Goal: Answer question/provide support: Share knowledge or assist other users

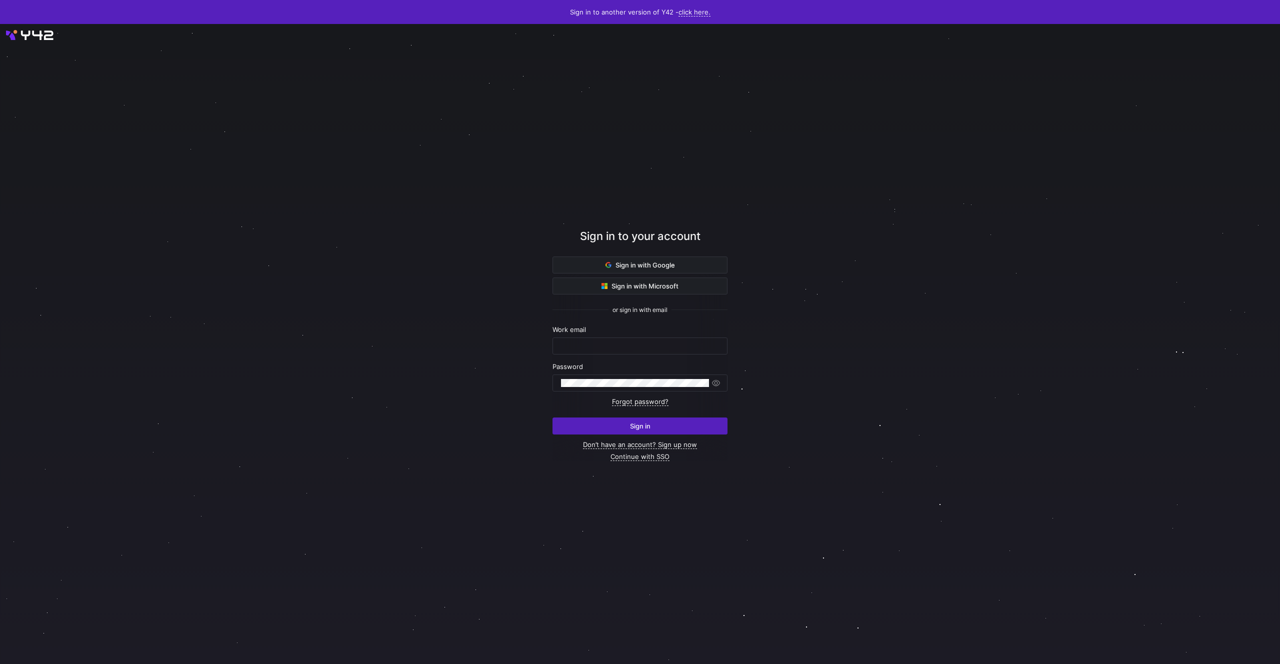
click at [467, 276] on div at bounding box center [640, 344] width 1154 height 580
click at [661, 268] on span "Sign in with Google" at bounding box center [641, 265] width 70 height 8
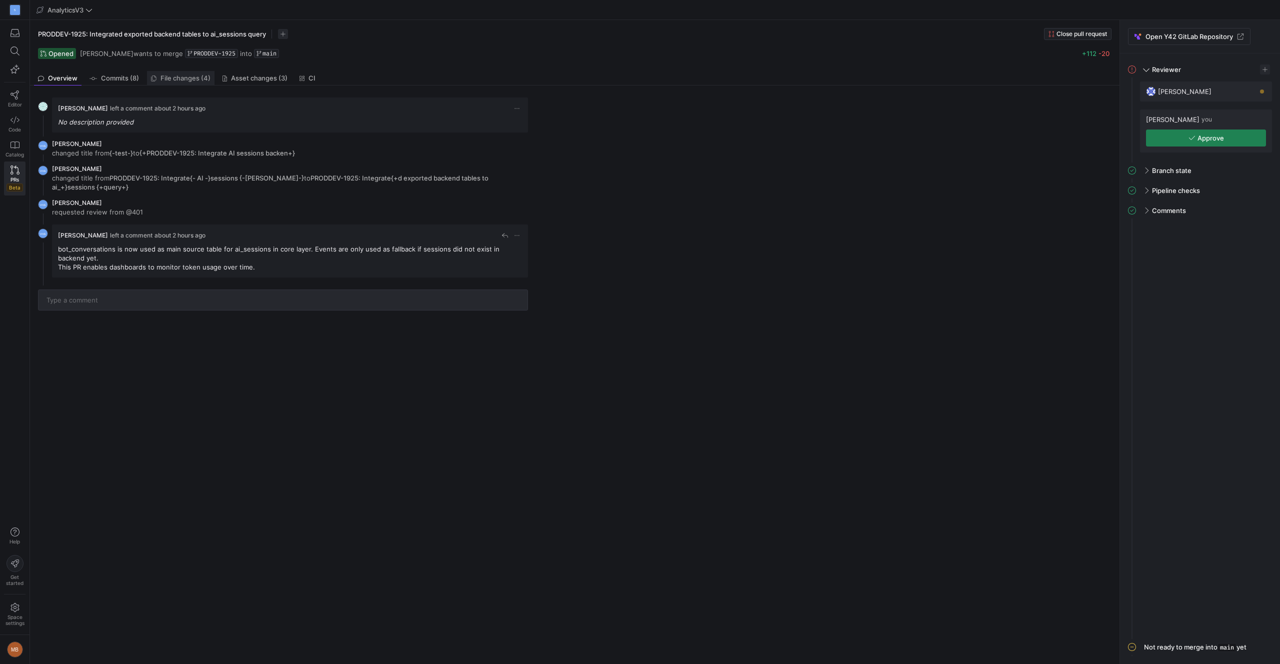
click at [178, 83] on link "File changes (4)" at bounding box center [181, 78] width 68 height 15
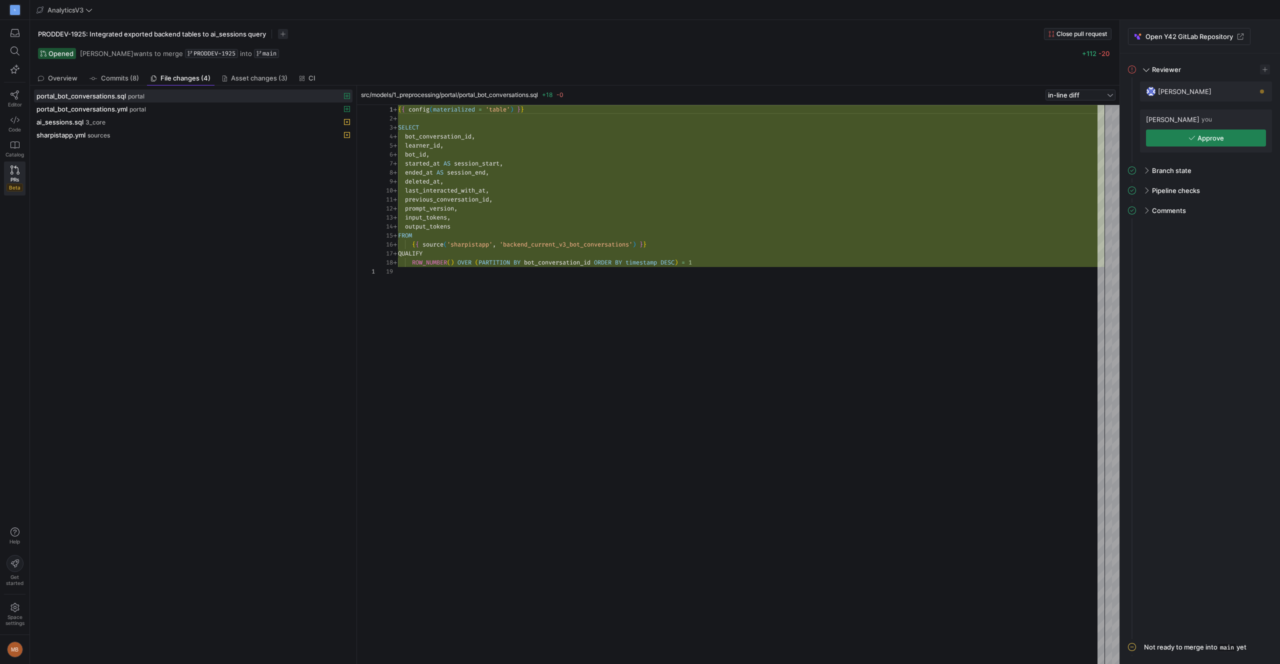
scroll to position [90, 0]
click at [251, 82] on link "Asset changes (3)" at bounding box center [255, 78] width 73 height 15
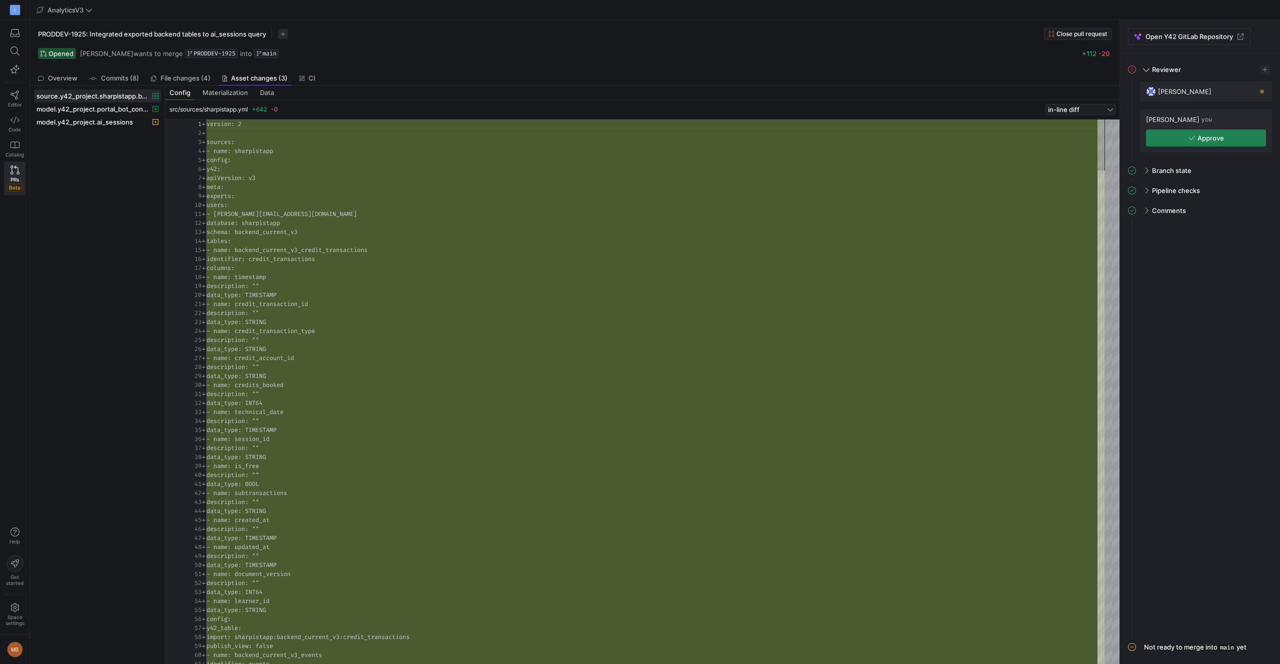
scroll to position [90, 0]
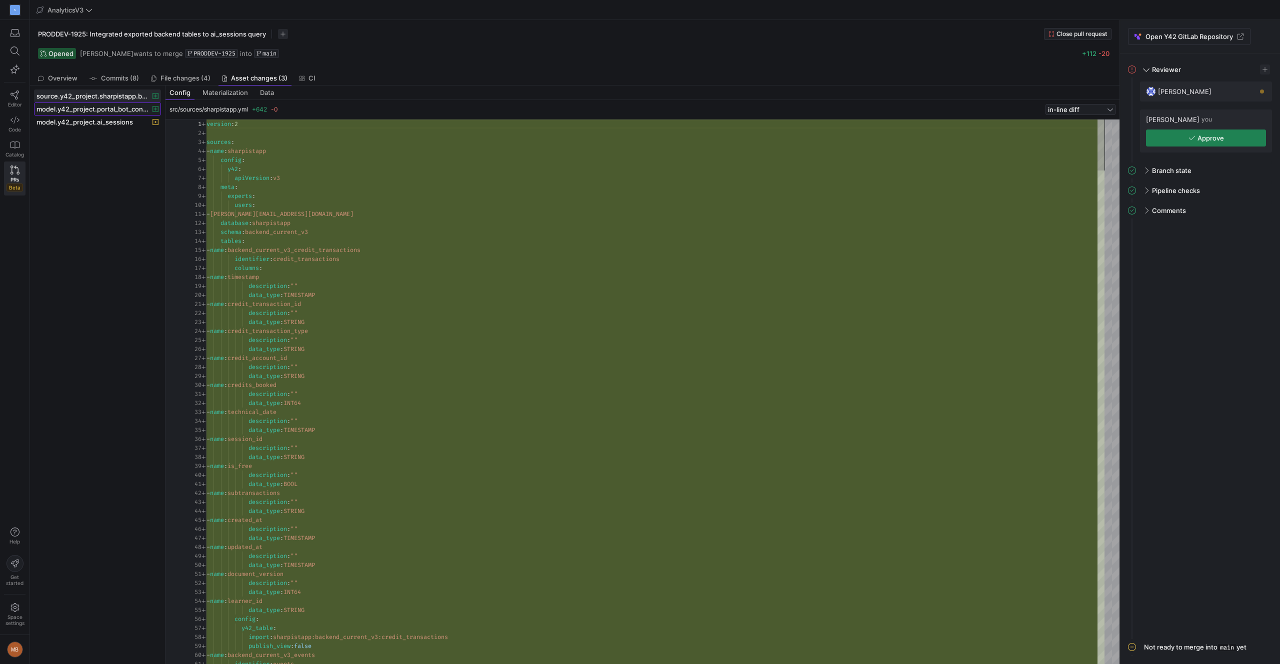
click at [104, 105] on span "model.y42_project.portal_bot_conversations" at bounding box center [94, 109] width 114 height 8
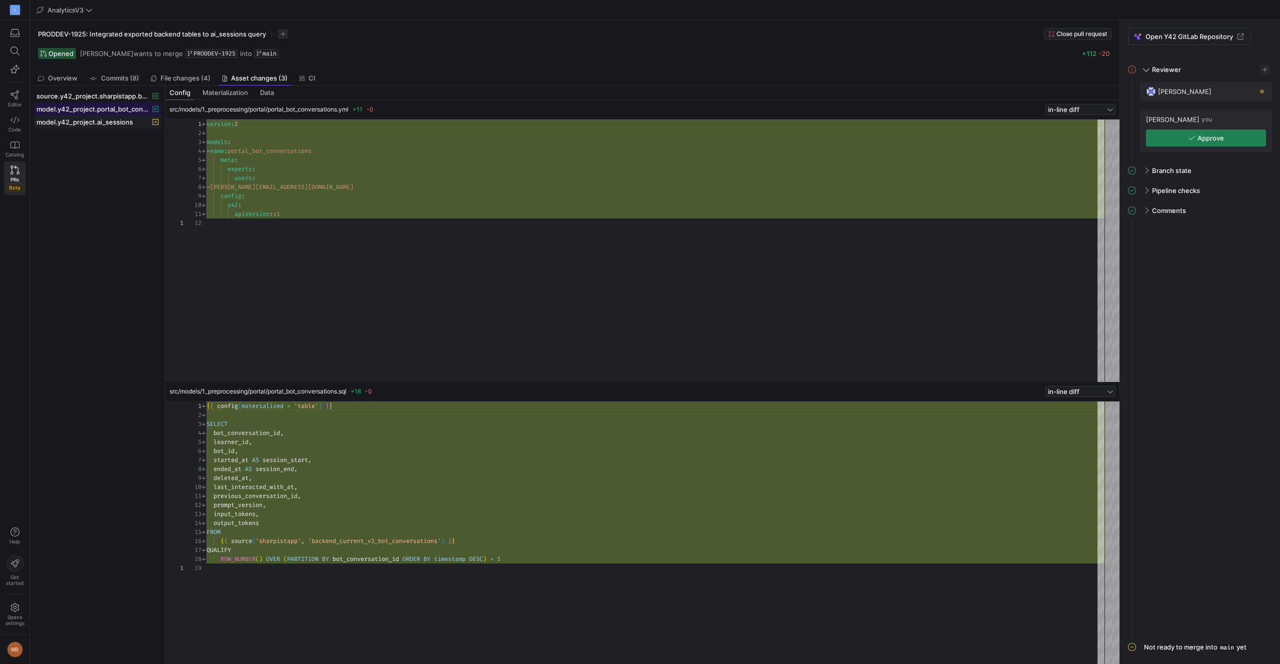
scroll to position [90, 0]
click at [86, 121] on span "model.y42_project.ai_sessions" at bounding box center [85, 122] width 97 height 8
click at [183, 77] on span "File changes (4)" at bounding box center [186, 78] width 50 height 7
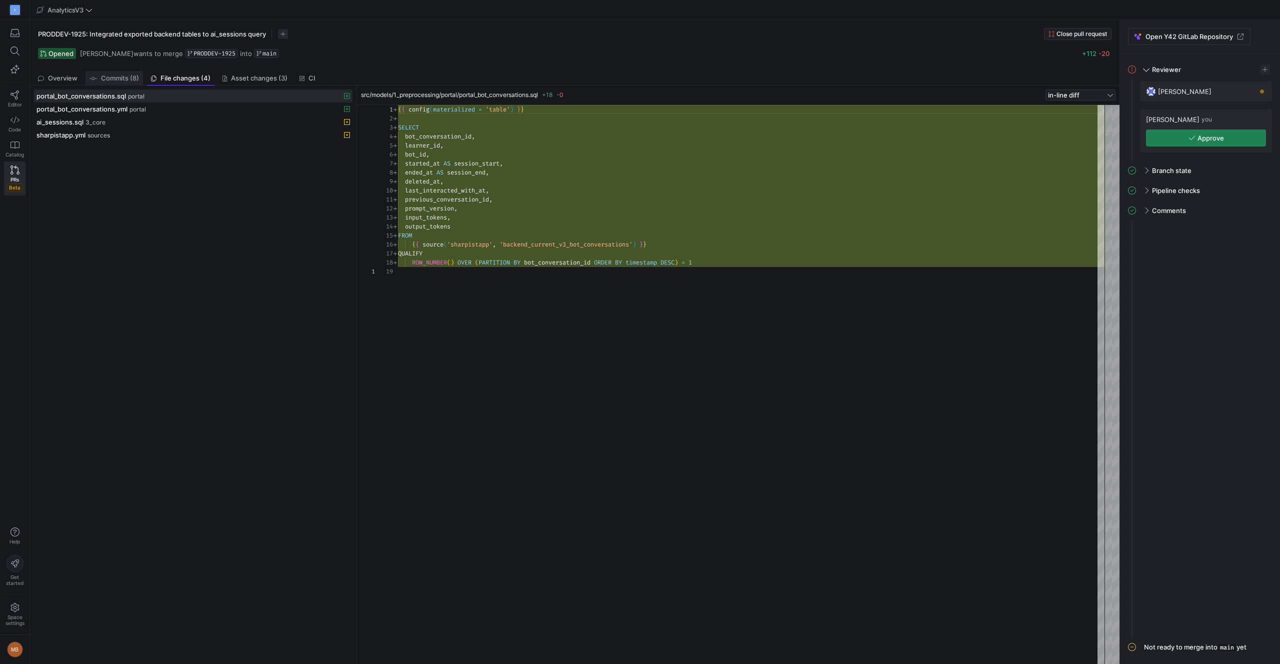
scroll to position [90, 0]
click at [91, 106] on span "portal_bot_conversations.yml" at bounding box center [82, 109] width 91 height 8
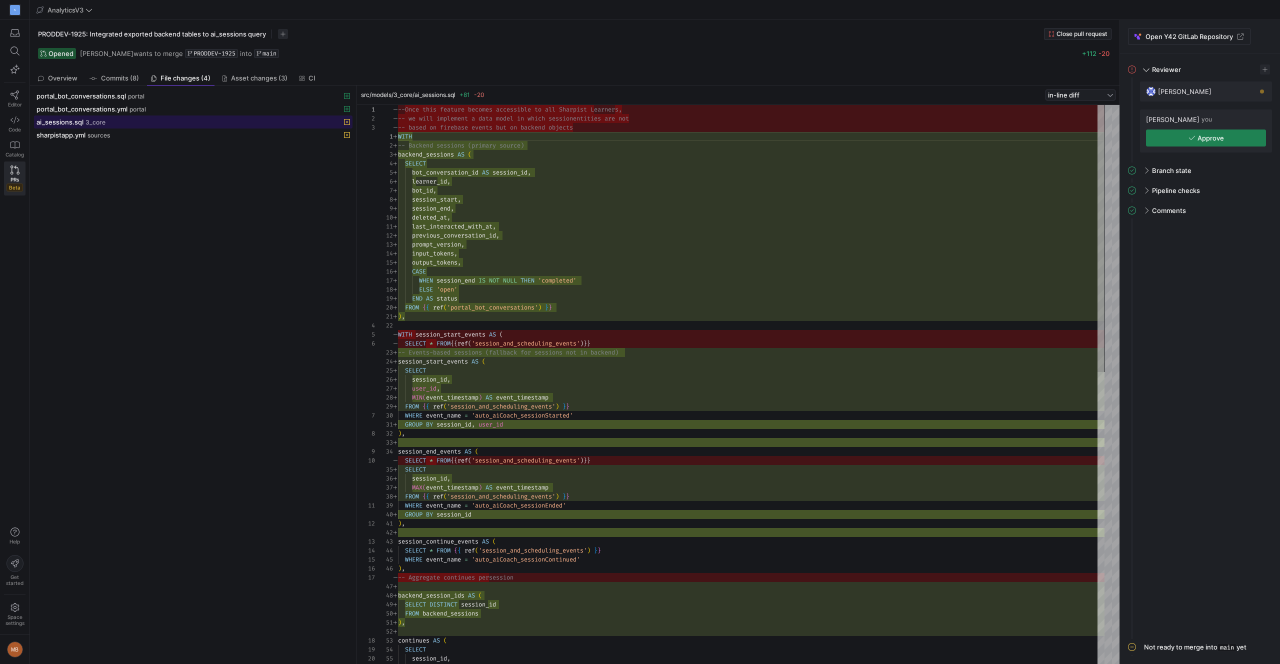
click at [83, 117] on span at bounding box center [194, 122] width 318 height 12
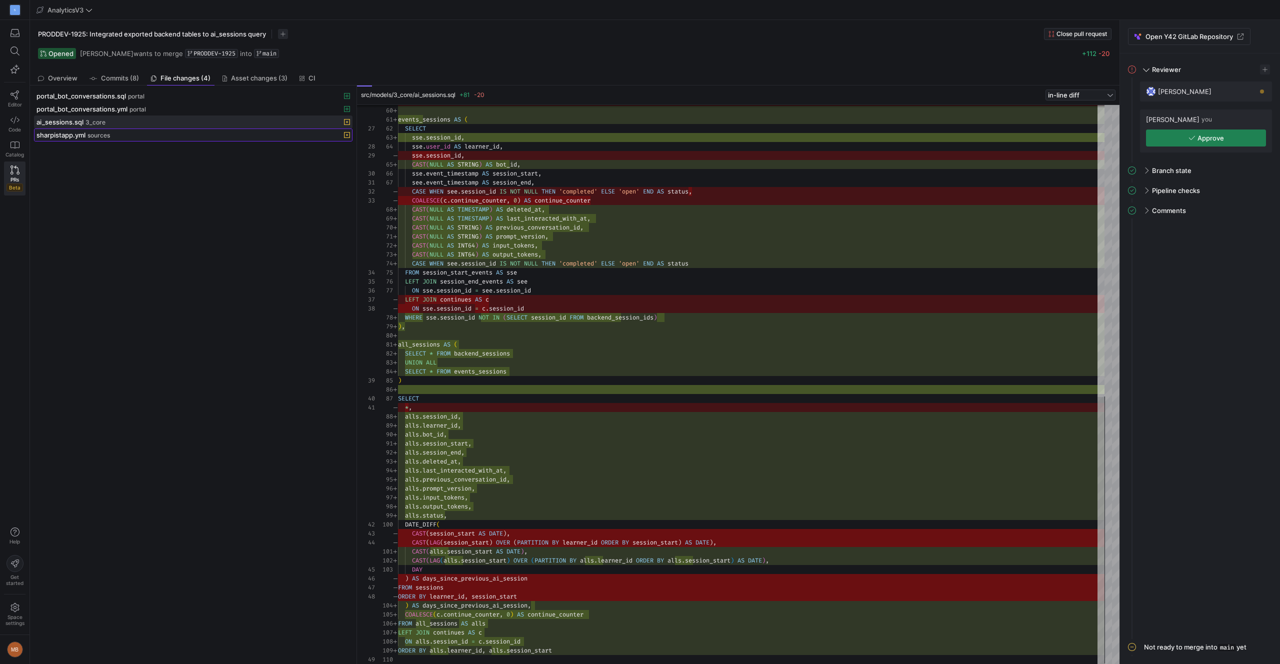
click at [122, 136] on div "sharpistapp.yml sources" at bounding box center [183, 135] width 292 height 8
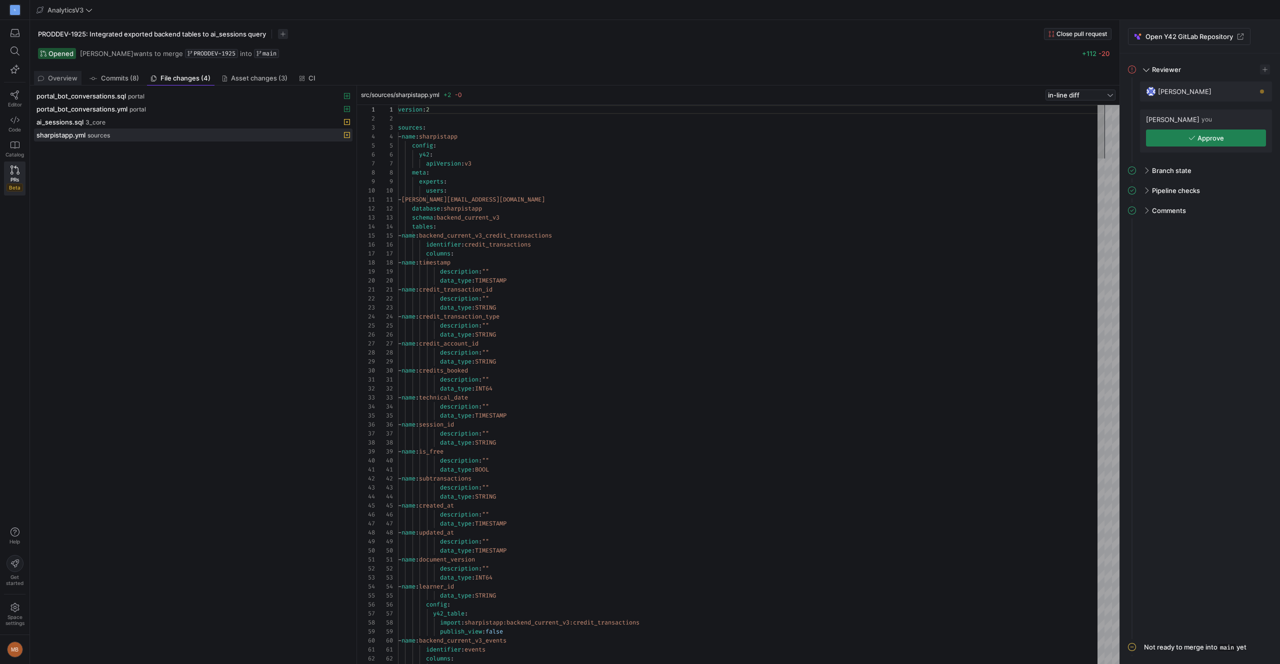
click at [54, 71] on link "Overview" at bounding box center [58, 78] width 48 height 15
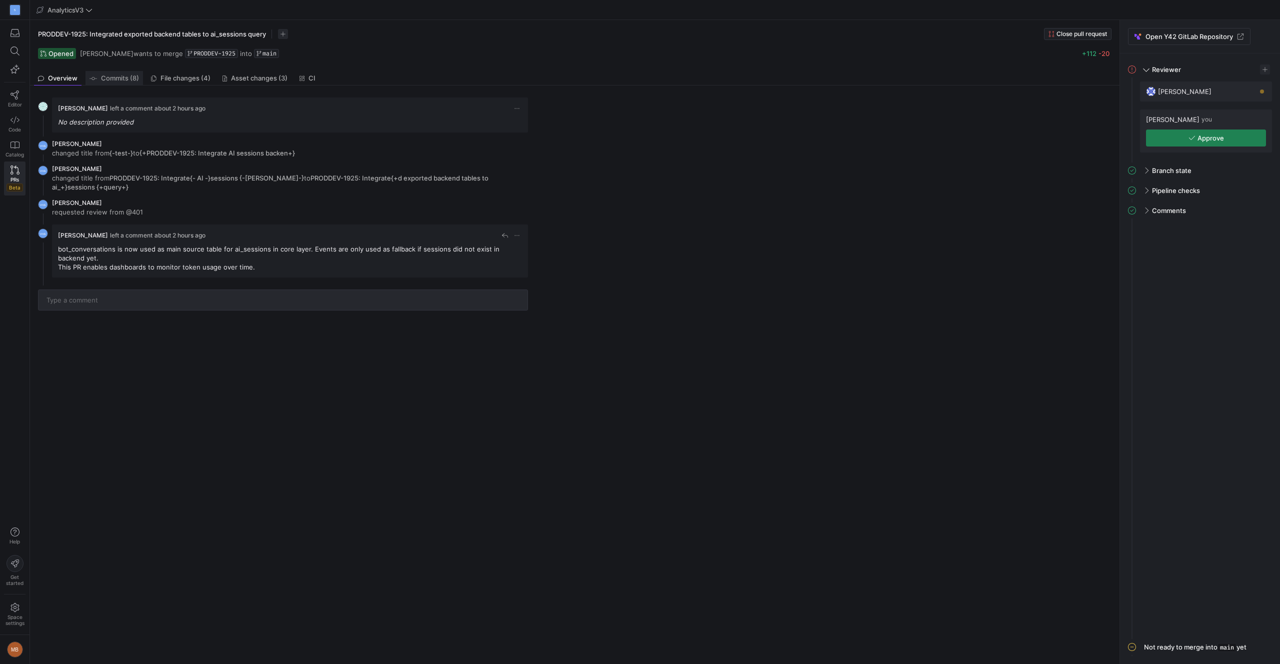
click at [109, 79] on span "Commits (8)" at bounding box center [120, 78] width 38 height 7
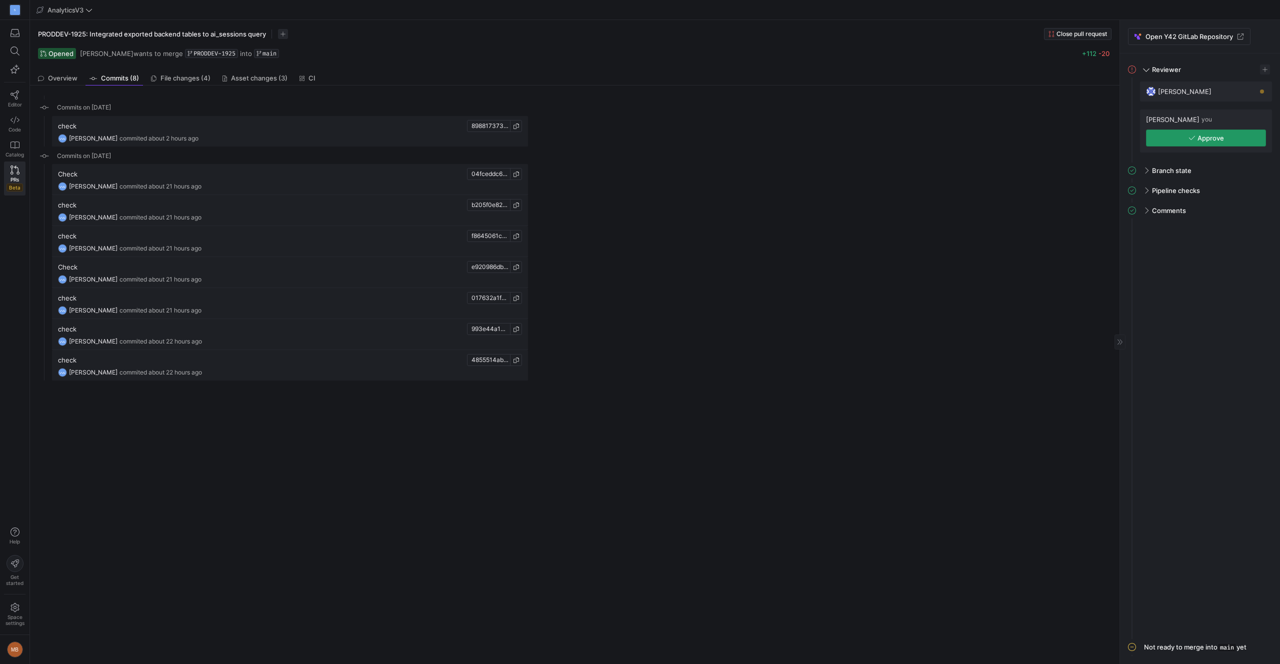
click at [1181, 141] on span "button" at bounding box center [1206, 138] width 119 height 16
click at [734, 52] on div "Opened [PERSON_NAME] wants to merge PRODDEV-1925 into main +112 -20" at bounding box center [575, 53] width 1074 height 11
